Goal: Information Seeking & Learning: Check status

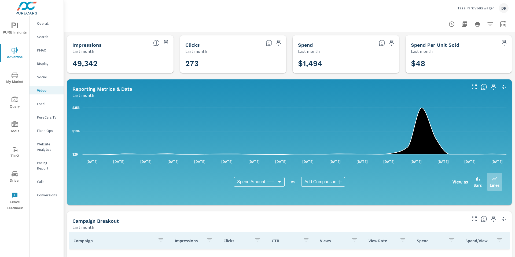
click at [488, 8] on p "Taza Park Volkswagen" at bounding box center [475, 8] width 37 height 5
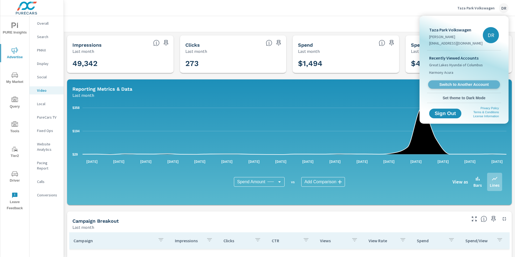
click at [472, 84] on span "Switch to Another Account" at bounding box center [464, 84] width 66 height 5
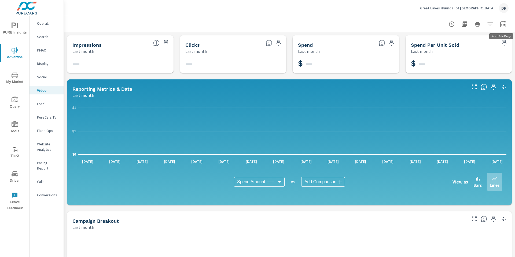
click at [502, 22] on icon "button" at bounding box center [503, 24] width 6 height 6
select select "Last month"
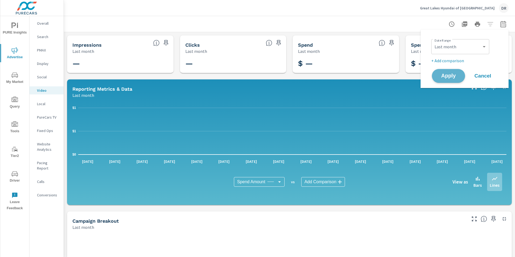
click at [445, 73] on span "Apply" at bounding box center [448, 75] width 22 height 5
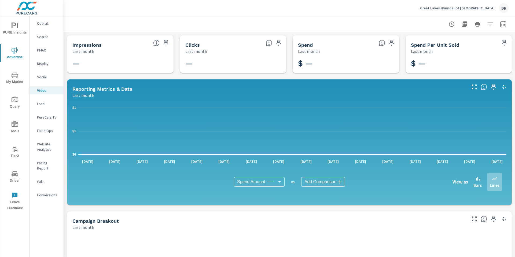
click at [47, 91] on p "Video" at bounding box center [48, 90] width 22 height 5
click at [46, 116] on p "PureCars TV" at bounding box center [48, 116] width 22 height 5
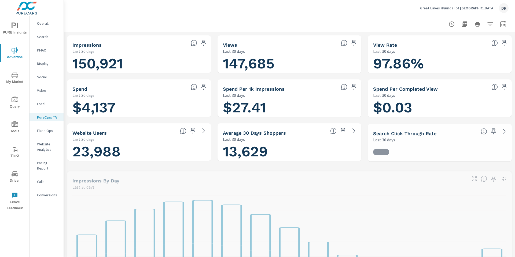
scroll to position [0, 0]
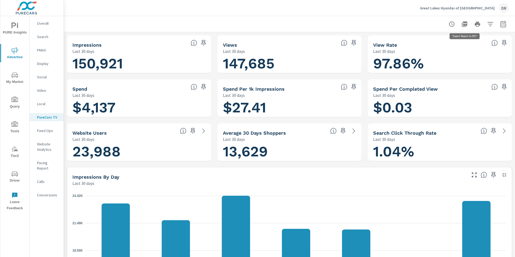
click at [466, 23] on icon "button" at bounding box center [464, 23] width 5 height 5
